Goal: Answer question/provide support

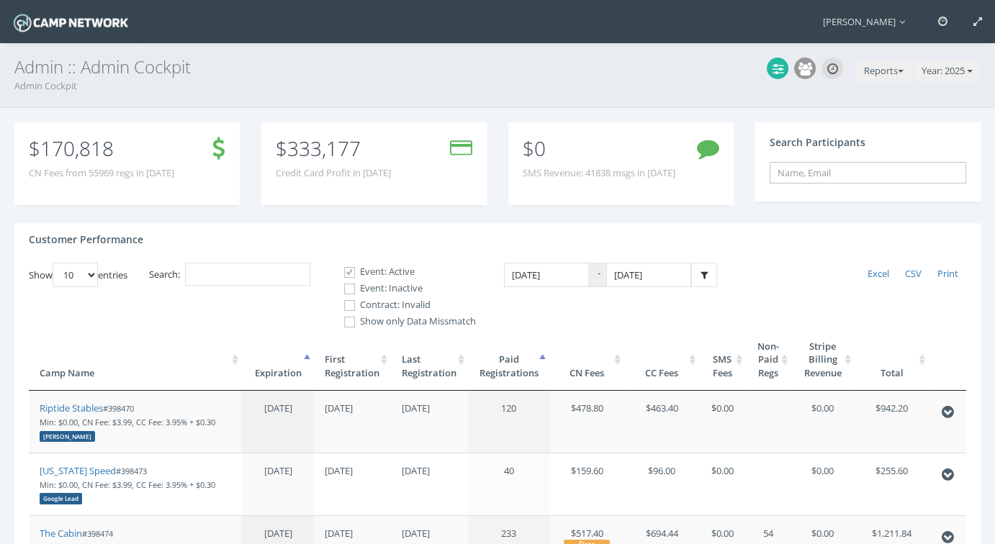
click at [811, 176] on input "text" at bounding box center [868, 173] width 197 height 22
paste input "aida.k.troy@gmail.com"
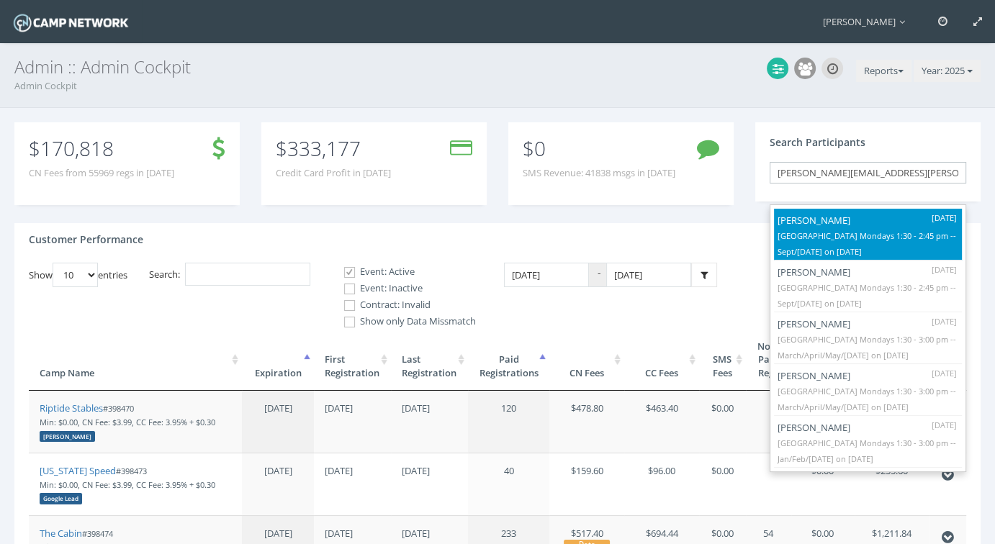
click at [785, 250] on p "Center Street Elementary Mondays 1:30 - 2:45 pm -- Sept/Oct 2025 on Sep-15, 2025" at bounding box center [868, 244] width 181 height 32
type input "Arya Troy (Center Street Elementary Mondays 1:30 - 2:45 pm -- Sept/Oct 2025, Se…"
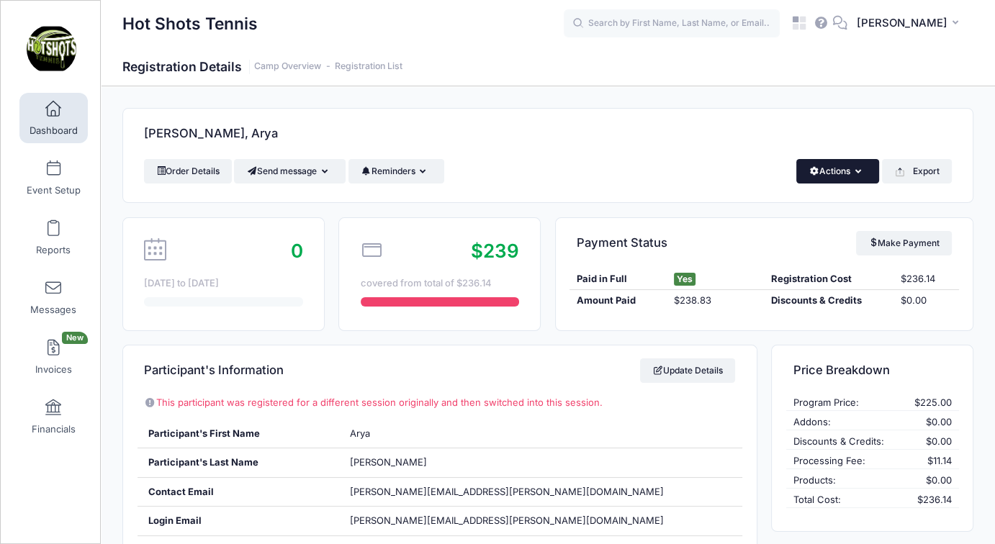
click at [855, 172] on icon "button" at bounding box center [861, 172] width 12 height 0
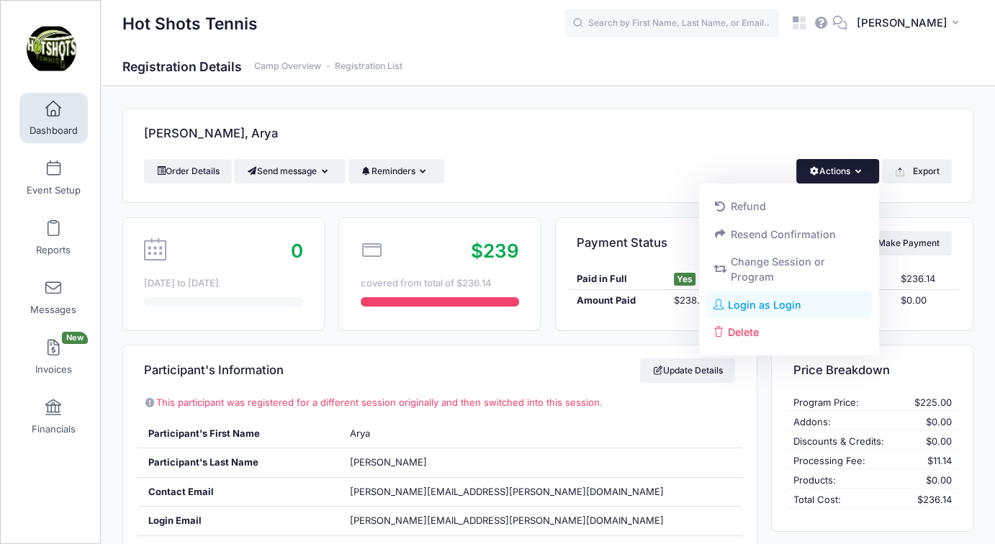
click at [770, 309] on link "Login as Login" at bounding box center [789, 304] width 166 height 27
